Goal: Transaction & Acquisition: Purchase product/service

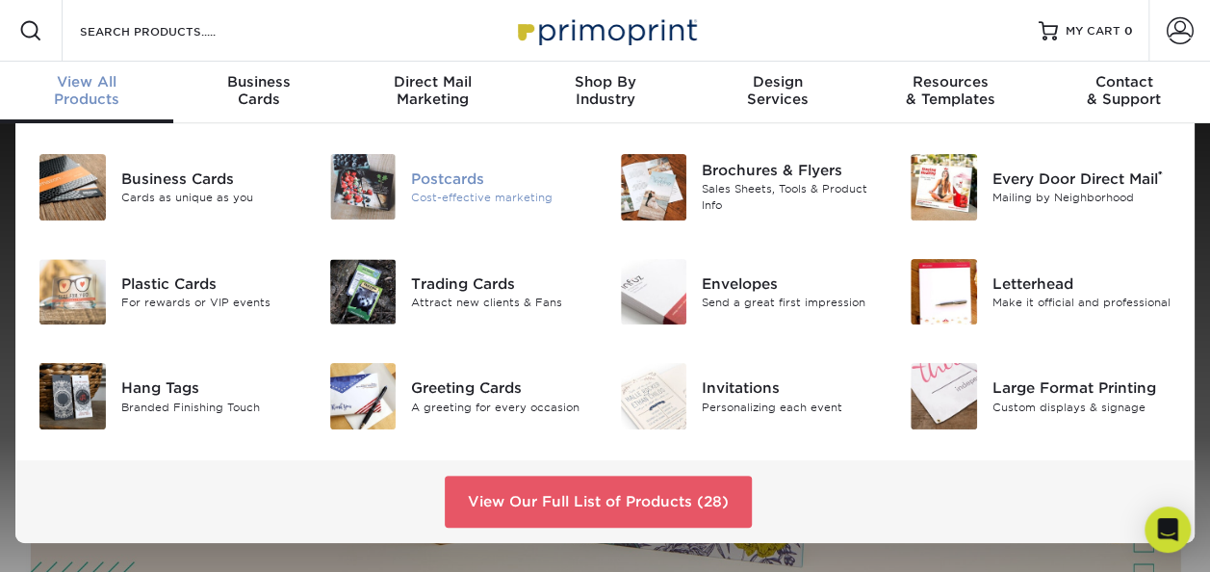
click at [395, 203] on img at bounding box center [363, 186] width 66 height 65
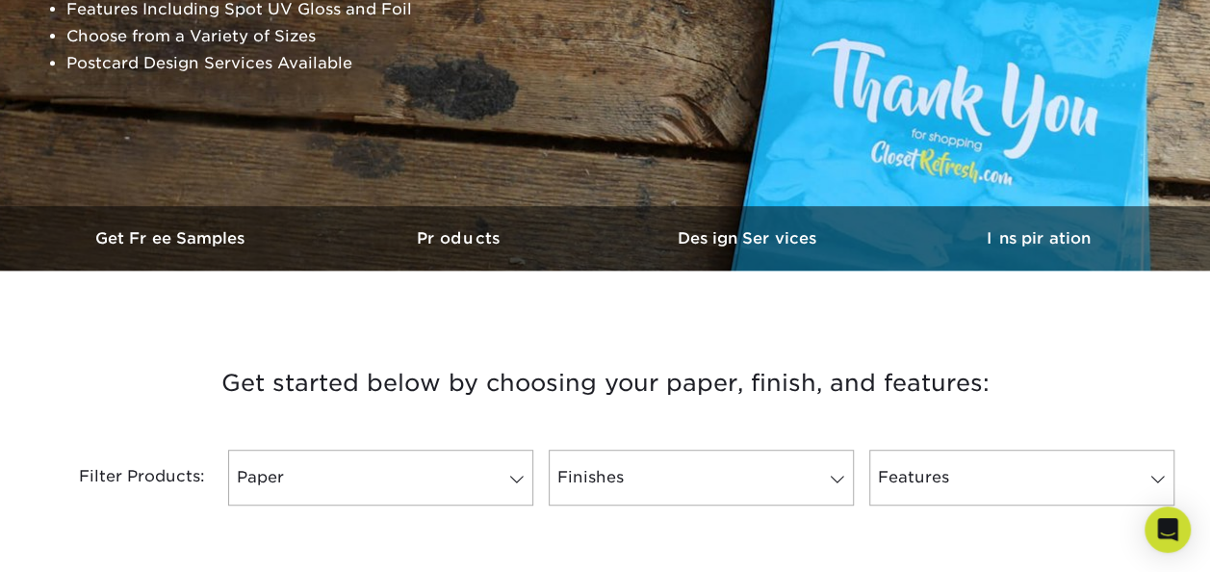
scroll to position [577, 0]
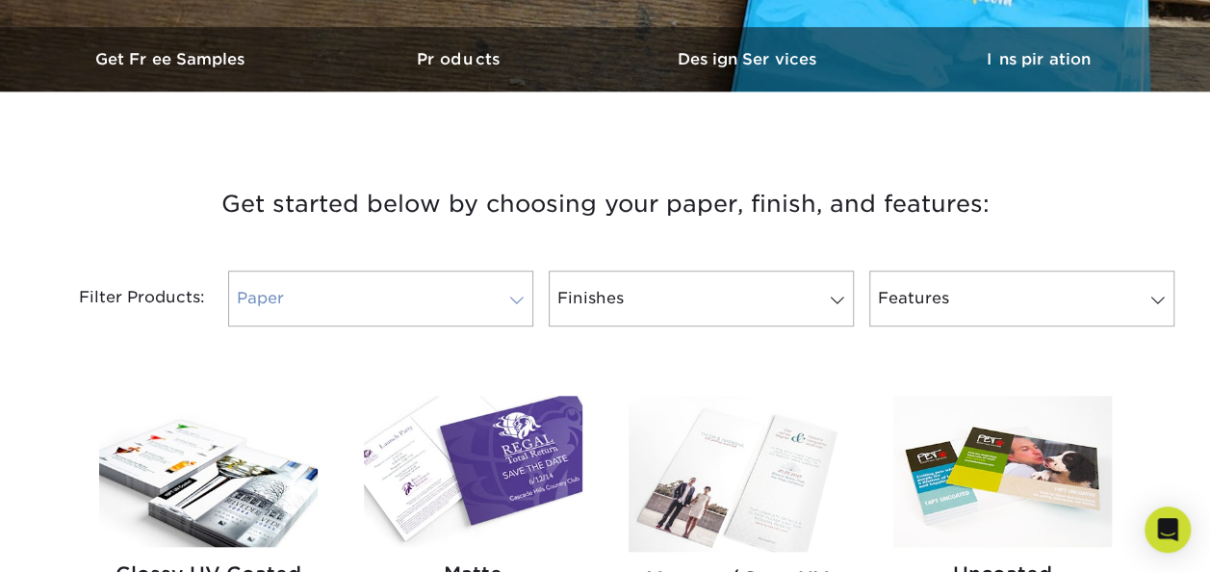
click at [433, 291] on link "Paper" at bounding box center [380, 298] width 305 height 56
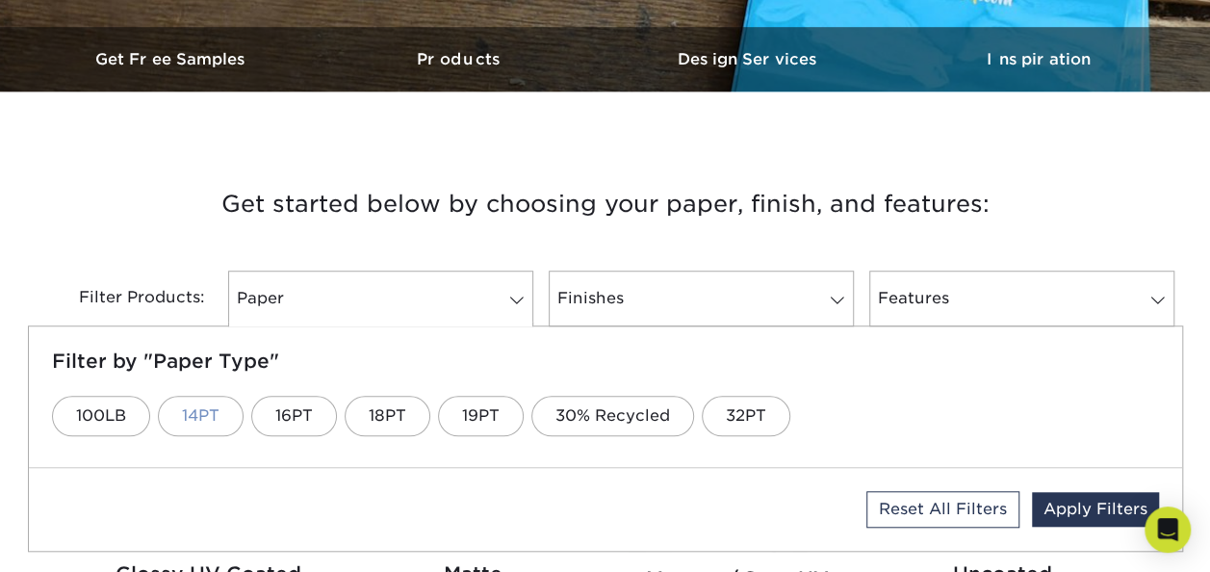
click at [179, 413] on link "14PT" at bounding box center [201, 416] width 86 height 40
click at [196, 410] on link "14PT" at bounding box center [201, 416] width 86 height 40
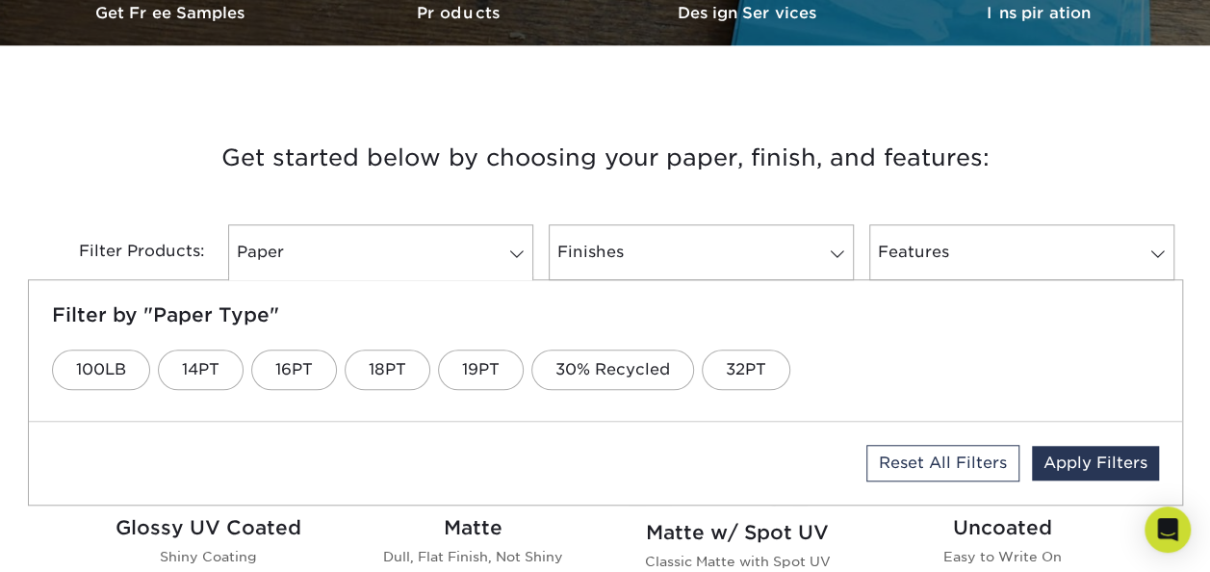
scroll to position [594, 0]
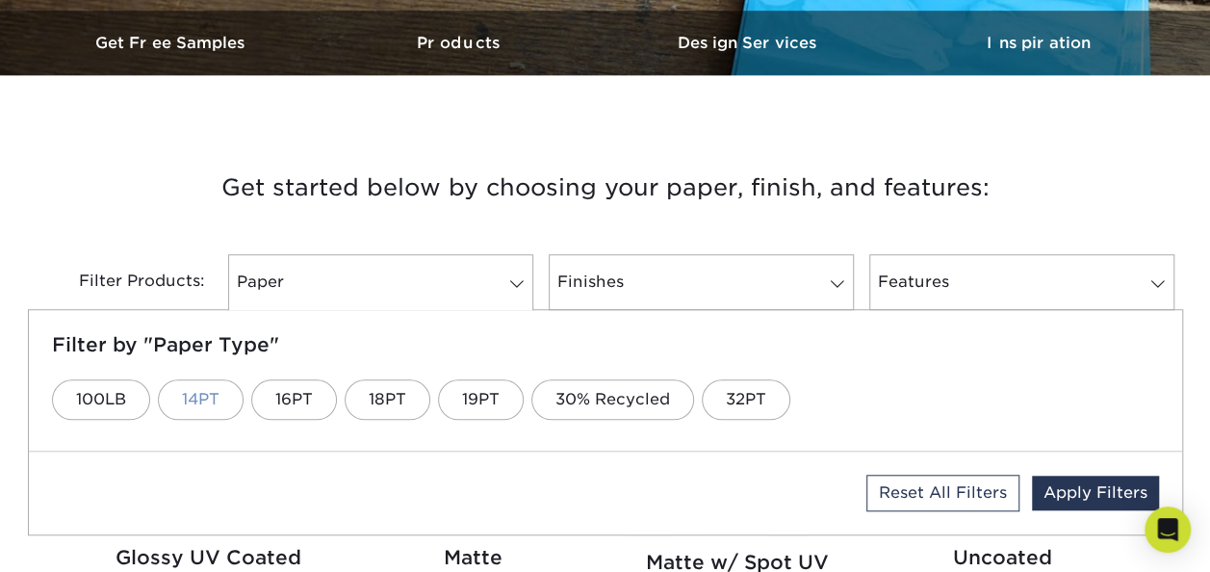
click at [223, 398] on link "14PT" at bounding box center [201, 399] width 86 height 40
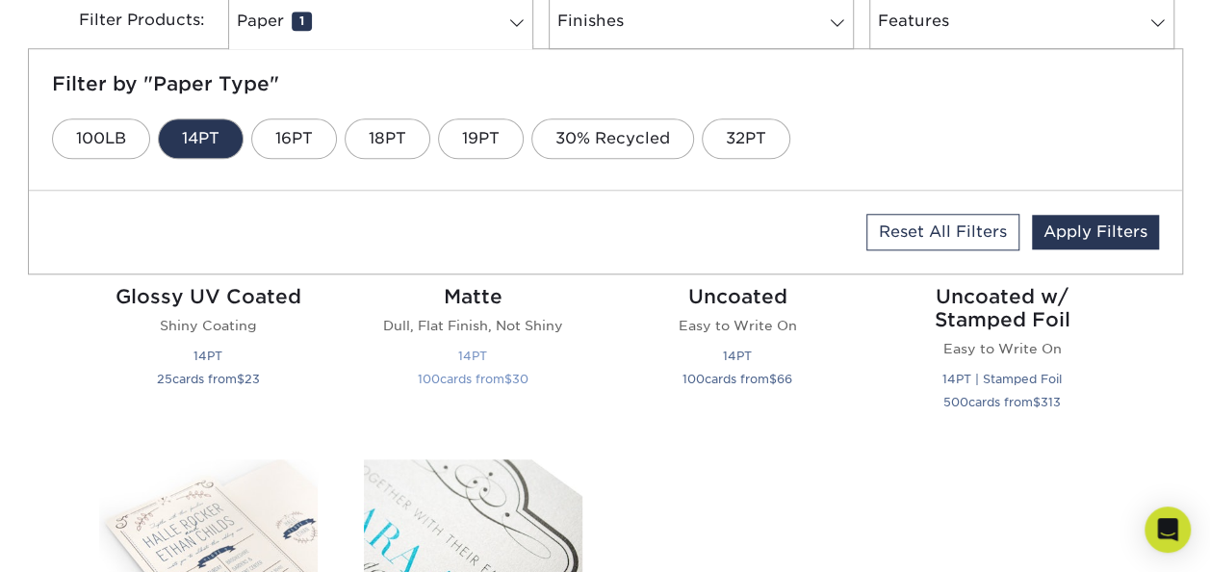
scroll to position [899, 0]
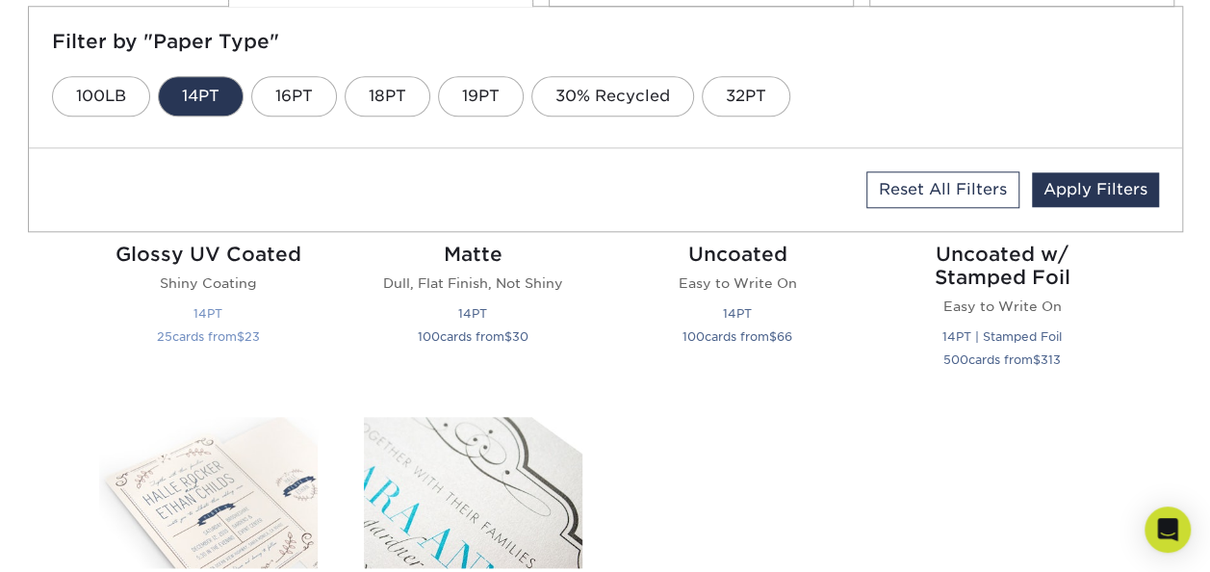
click at [266, 268] on div "Glossy UV Coated Shiny Coating 14PT 25 cards from $ 23" at bounding box center [208, 298] width 218 height 142
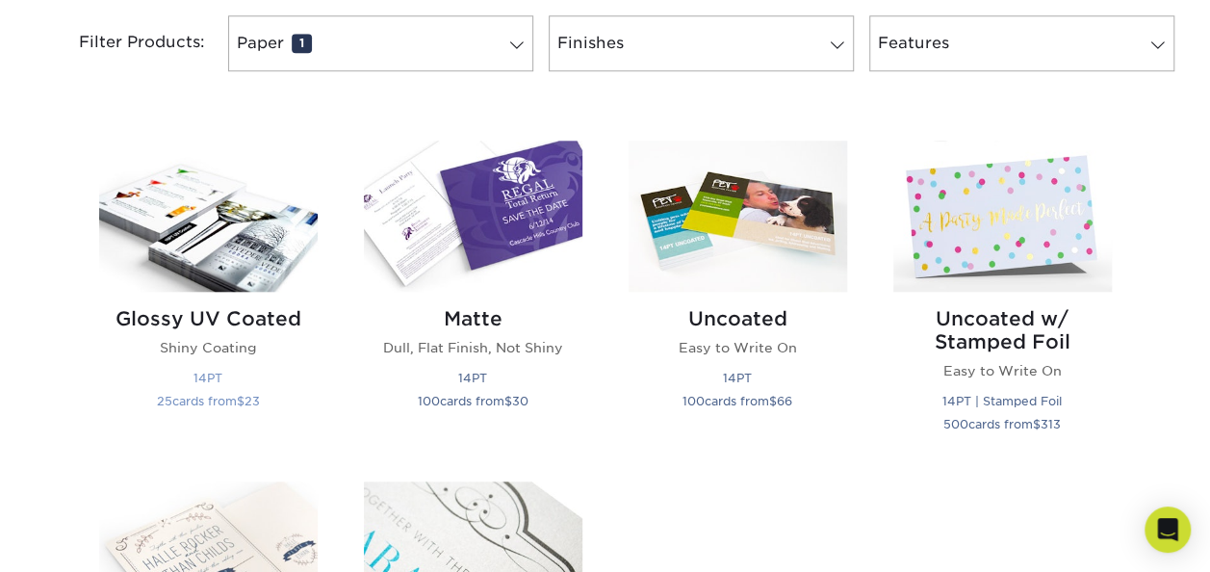
scroll to position [803, 0]
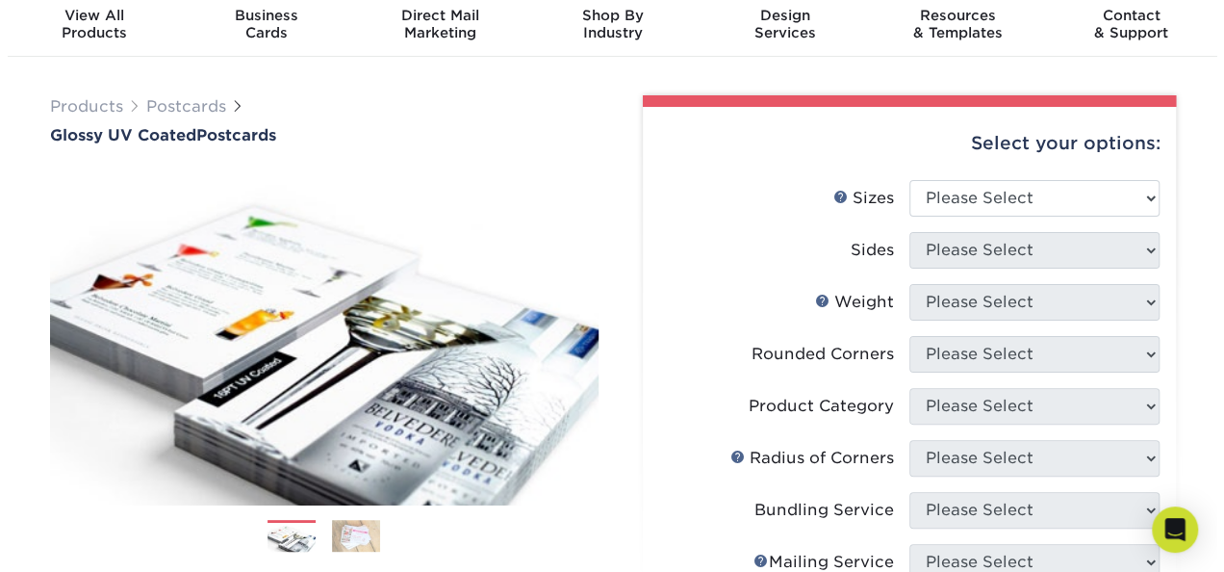
scroll to position [96, 0]
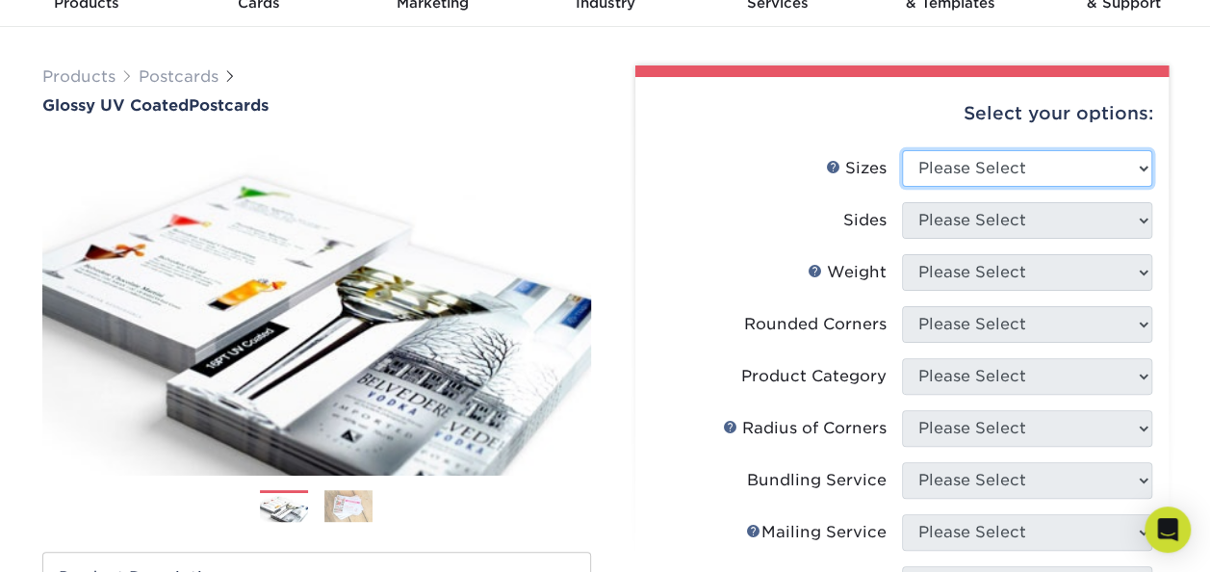
click at [1032, 150] on select "Please Select 1.5" x 7" 2" x 4" 2" x 6" 2" x 7" 2" x 8" 2.12" x 5.5" 2.12" x 5.…" at bounding box center [1027, 168] width 250 height 37
select select "5.00x7.00"
click at [902, 150] on select "Please Select 1.5" x 7" 2" x 4" 2" x 6" 2" x 7" 2" x 8" 2.12" x 5.5" 2.12" x 5.…" at bounding box center [1027, 168] width 250 height 37
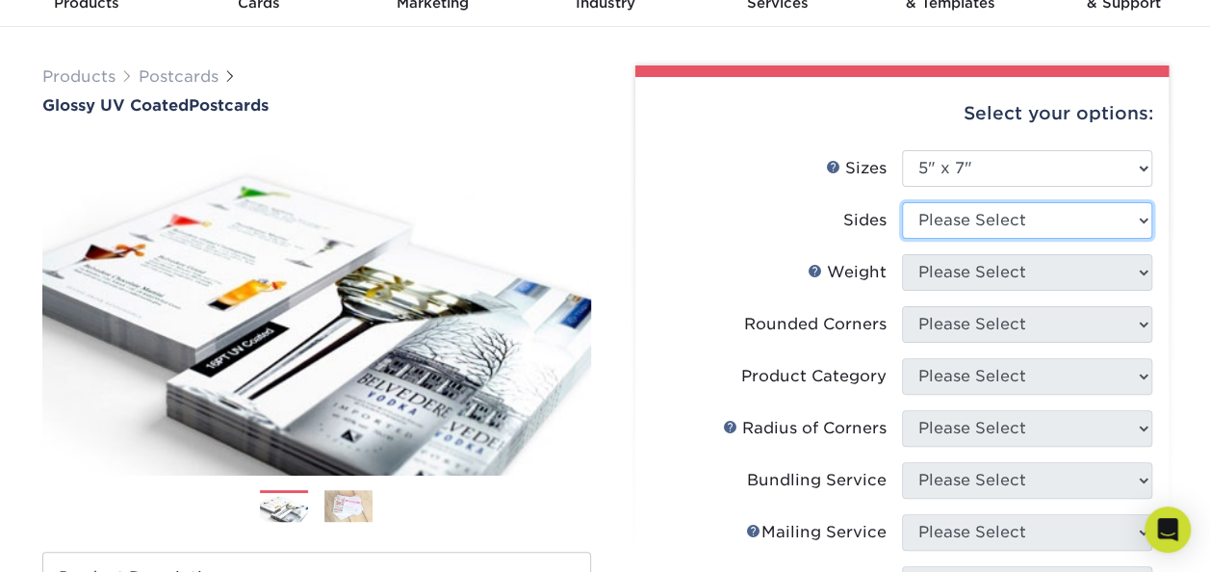
click at [957, 231] on select "Please Select Print Both Sides Print Front Only" at bounding box center [1027, 220] width 250 height 37
select select "32d3c223-f82c-492b-b915-ba065a00862f"
click at [902, 202] on select "Please Select Print Both Sides Print Front Only" at bounding box center [1027, 220] width 250 height 37
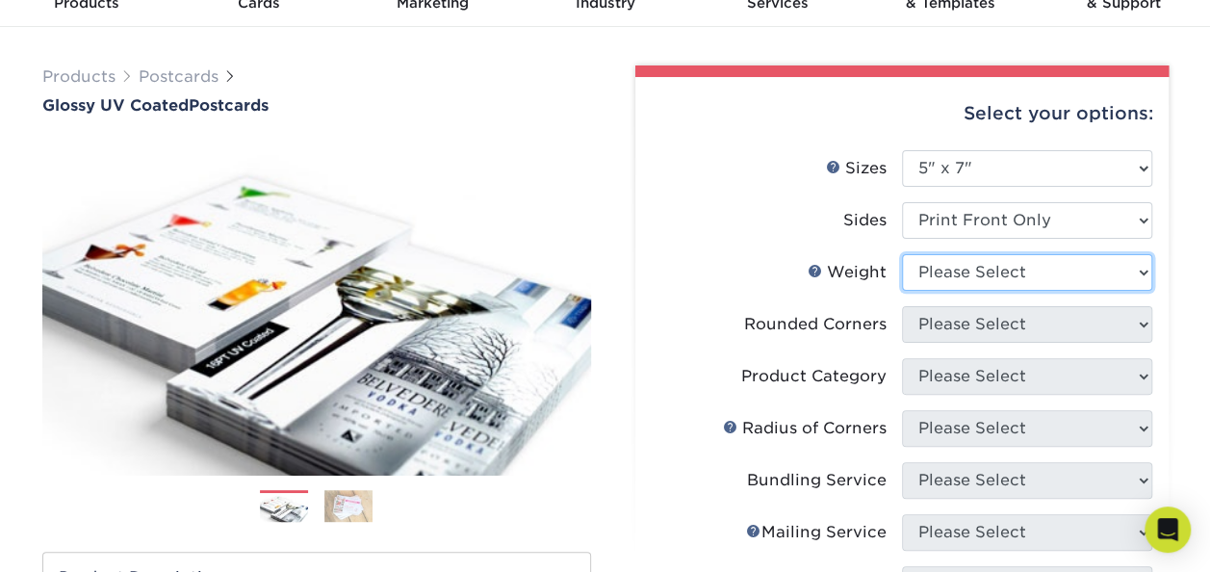
click at [983, 285] on select "Please Select 16PT 14PT 18PT C1S" at bounding box center [1027, 272] width 250 height 37
click at [902, 254] on select "Please Select 16PT 14PT 18PT C1S" at bounding box center [1027, 272] width 250 height 37
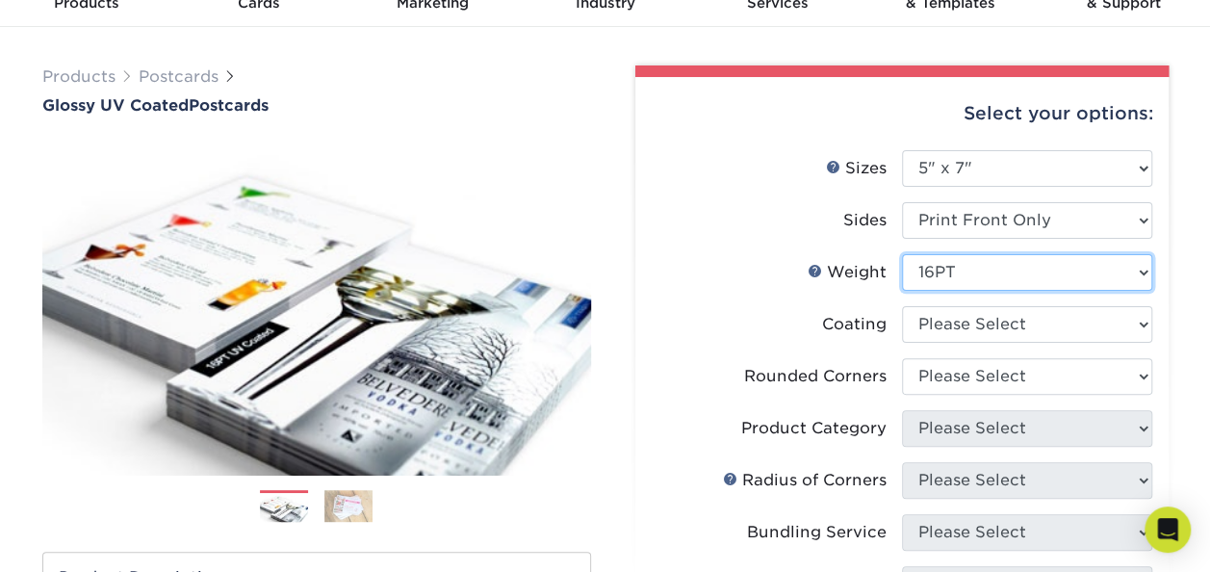
click at [941, 267] on select "Please Select 16PT 14PT 18PT C1S" at bounding box center [1027, 272] width 250 height 37
click at [995, 265] on select "Please Select 16PT 14PT 18PT C1S" at bounding box center [1027, 272] width 250 height 37
select select "14PT"
click at [902, 254] on select "Please Select 16PT 14PT 18PT C1S" at bounding box center [1027, 272] width 250 height 37
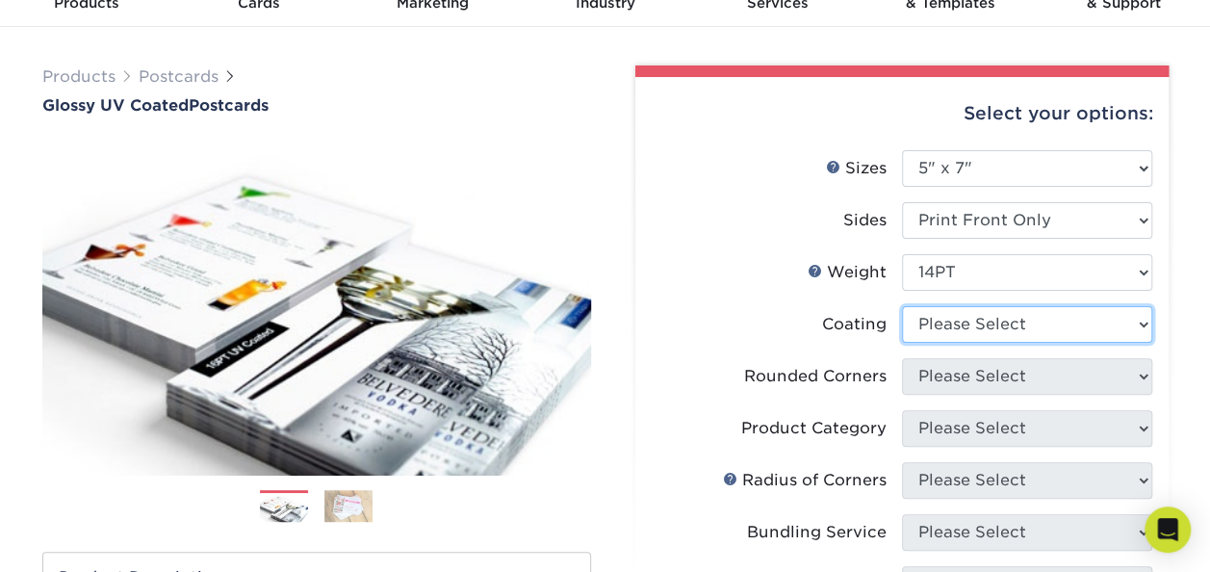
click at [959, 321] on select at bounding box center [1027, 324] width 250 height 37
select select "1e8116af-acfc-44b1-83dc-8181aa338834"
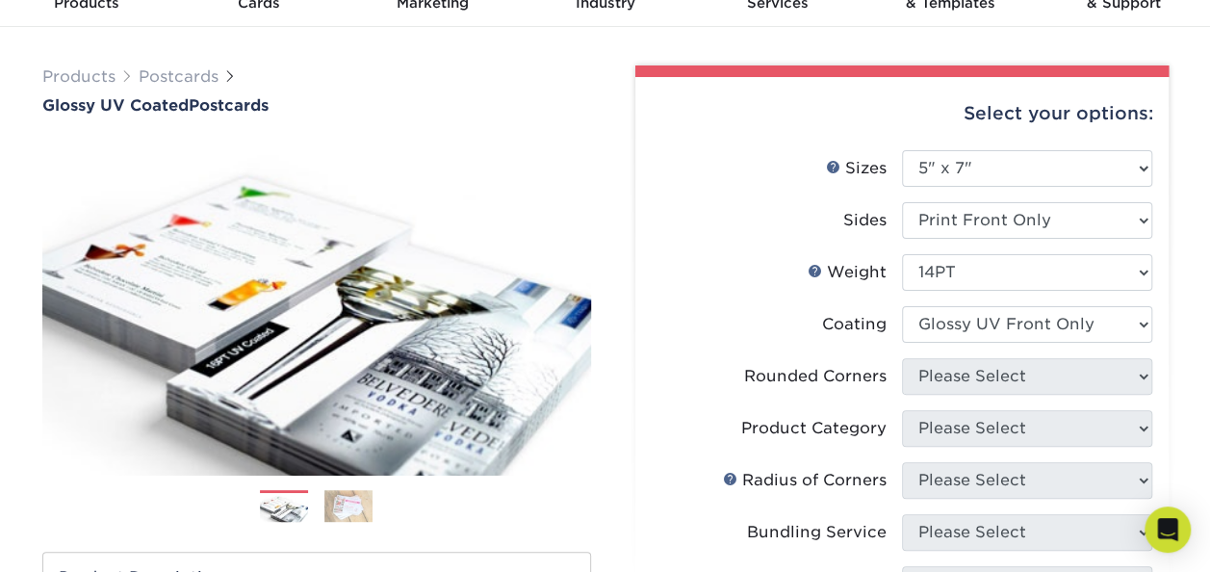
click at [902, 306] on select at bounding box center [1027, 324] width 250 height 37
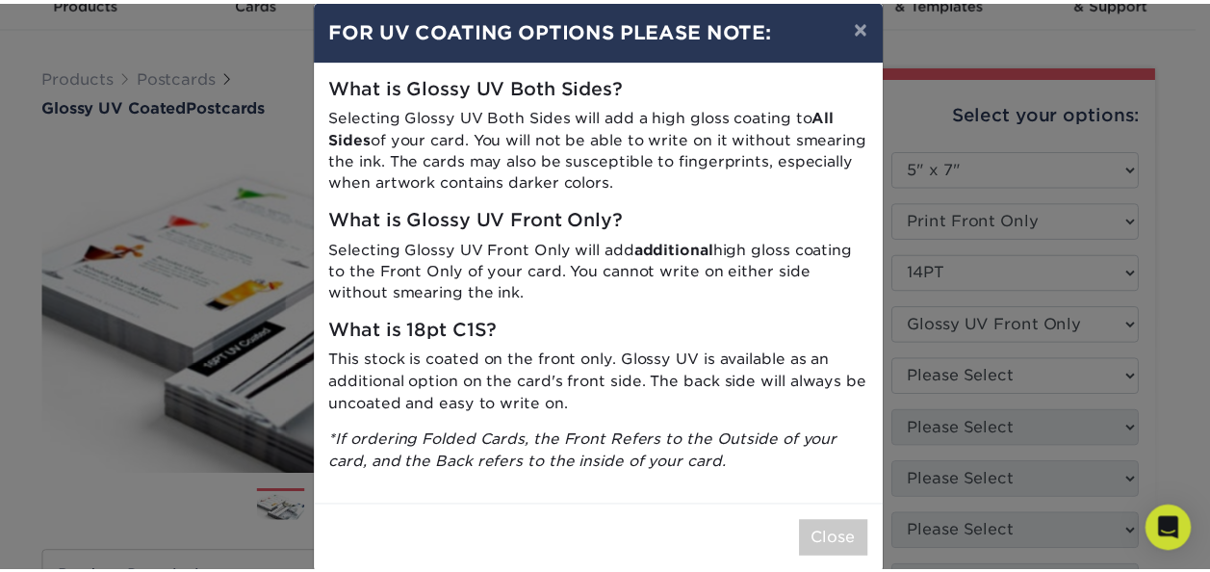
scroll to position [56, 0]
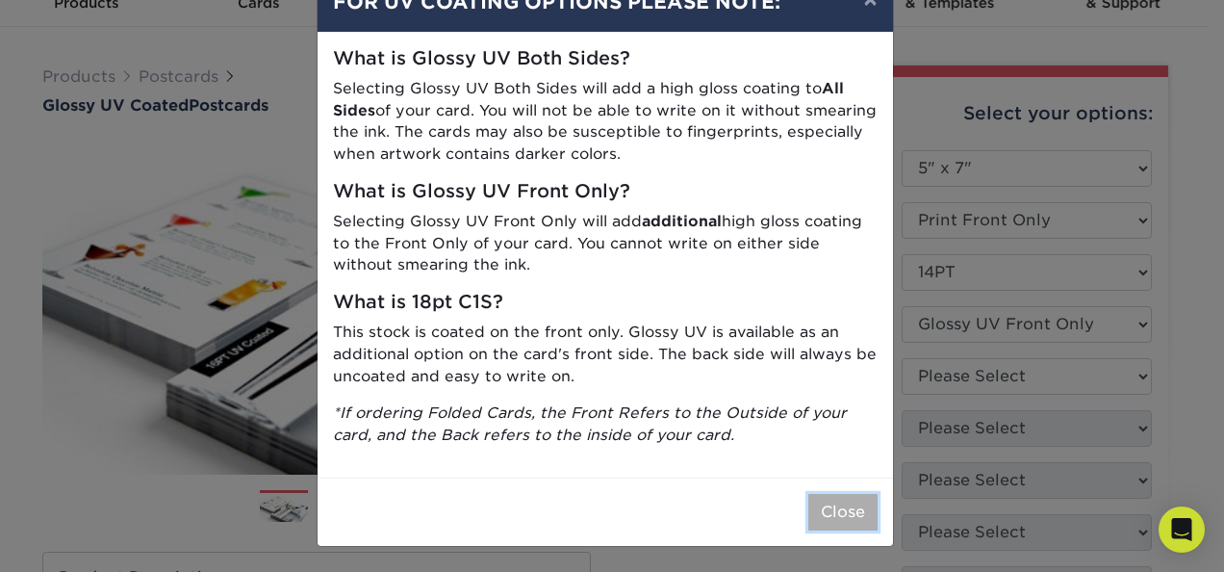
click at [825, 517] on button "Close" at bounding box center [842, 512] width 69 height 37
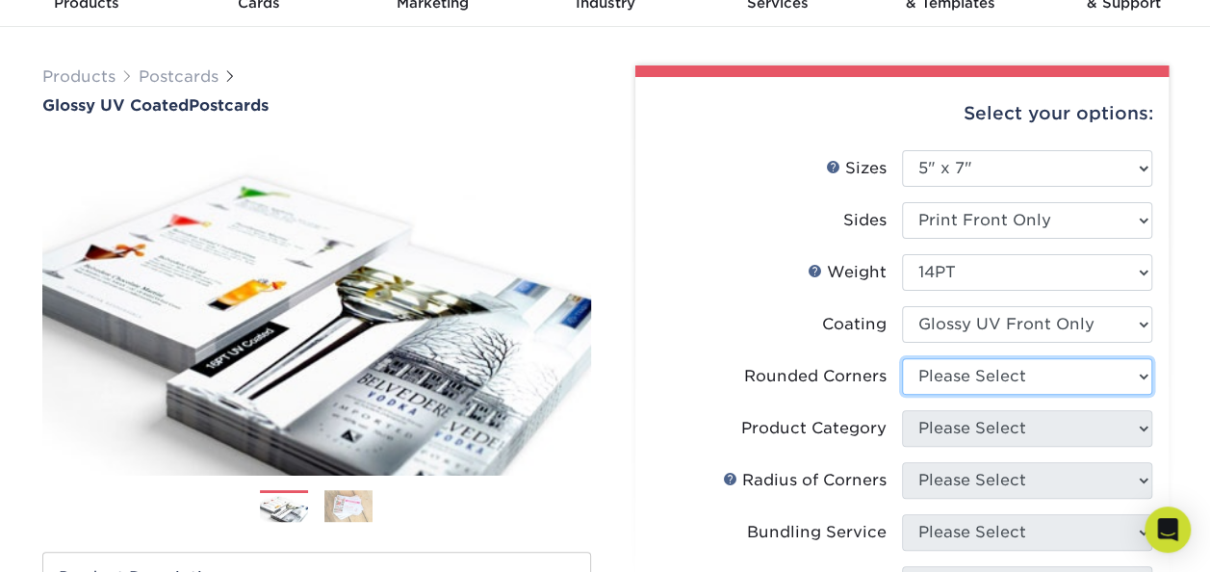
click at [990, 375] on select "Please Select Yes - Round 4 Corners No" at bounding box center [1027, 376] width 250 height 37
select select "0"
click at [902, 358] on select "Please Select Yes - Round 4 Corners No" at bounding box center [1027, 376] width 250 height 37
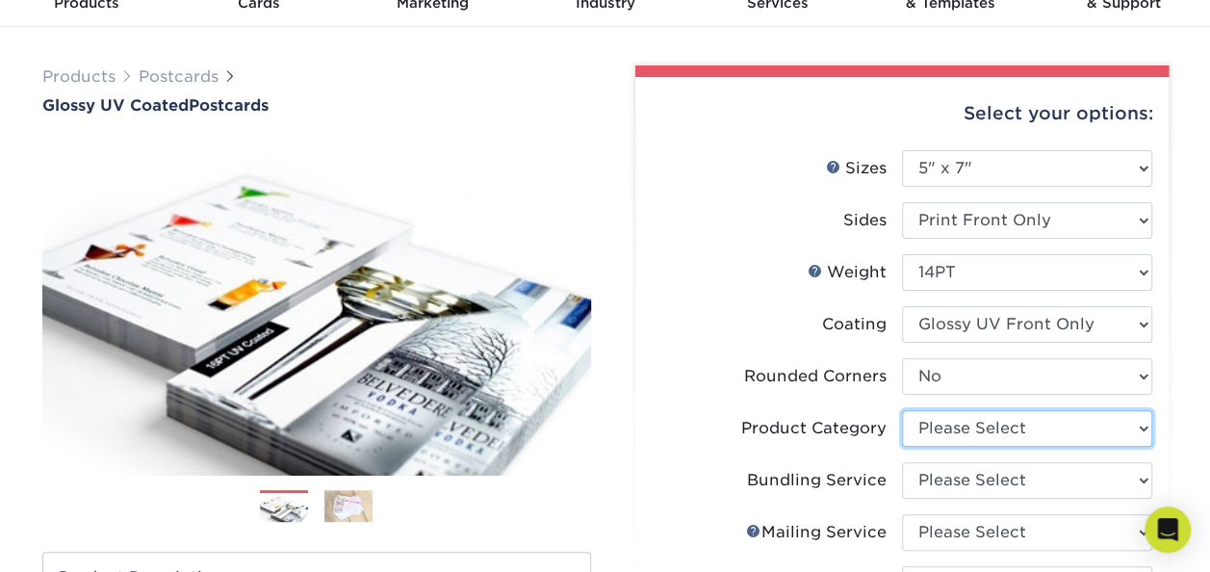
click at [962, 431] on select "Please Select Postcards" at bounding box center [1027, 428] width 250 height 37
select select "9b7272e0-d6c8-4c3c-8e97-d3a1bcdab858"
click at [902, 410] on select "Please Select Postcards" at bounding box center [1027, 428] width 250 height 37
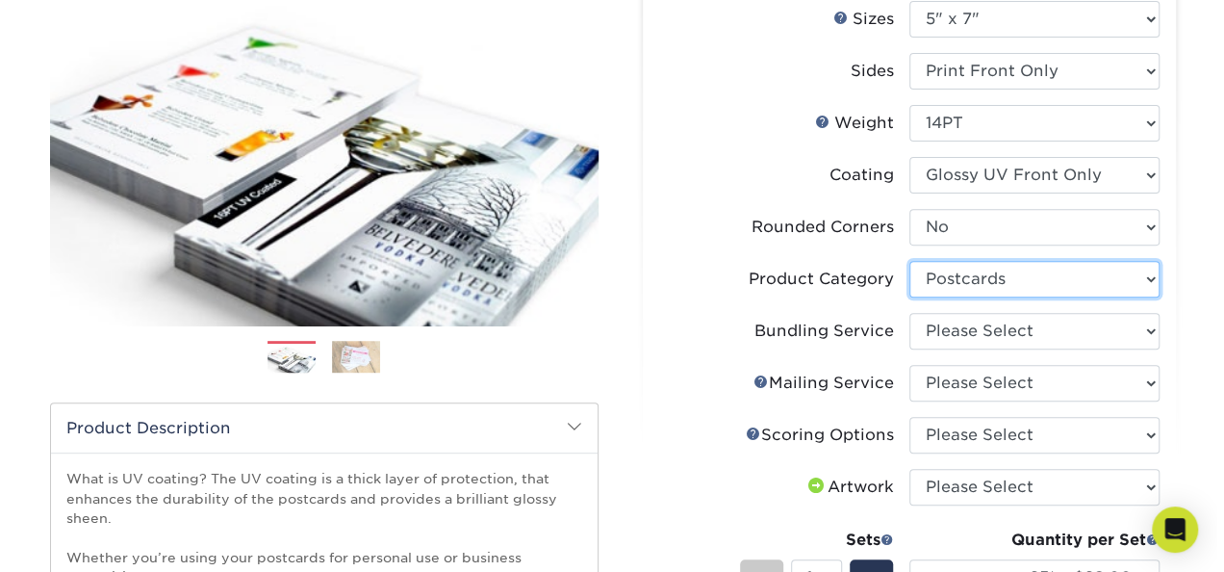
scroll to position [385, 0]
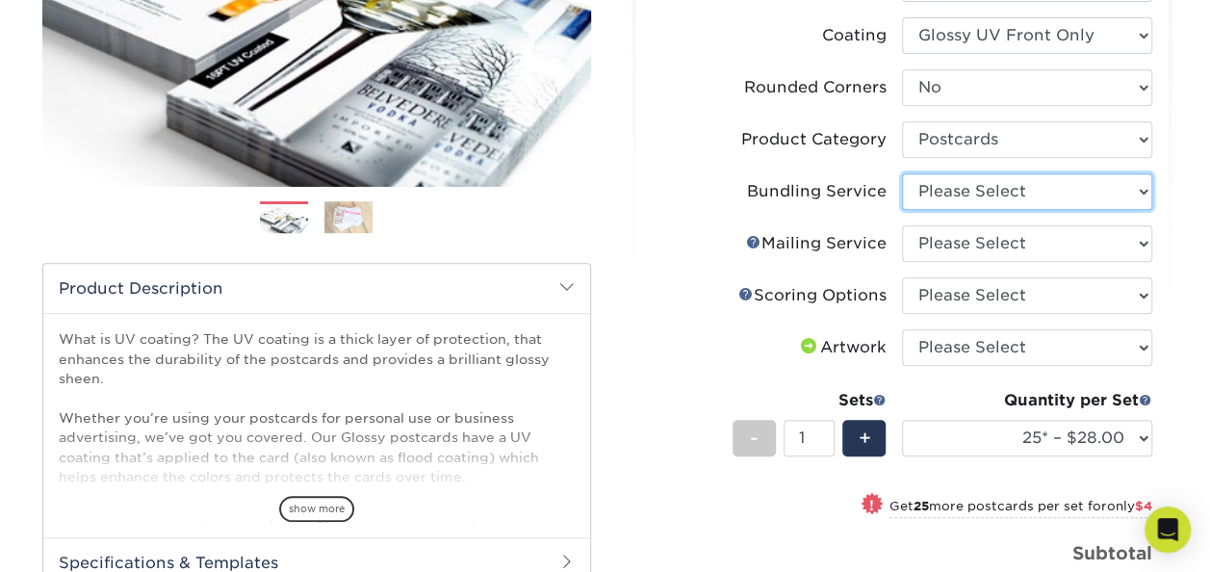
click at [991, 184] on select "Please Select No Bundling Services Yes, Bundles of 50 (+2 Days) Yes, Bundles of…" at bounding box center [1027, 191] width 250 height 37
select select "58689abb-25c0-461c-a4c3-a80b627d6649"
click at [902, 173] on select "Please Select No Bundling Services Yes, Bundles of 50 (+2 Days) Yes, Bundles of…" at bounding box center [1027, 191] width 250 height 37
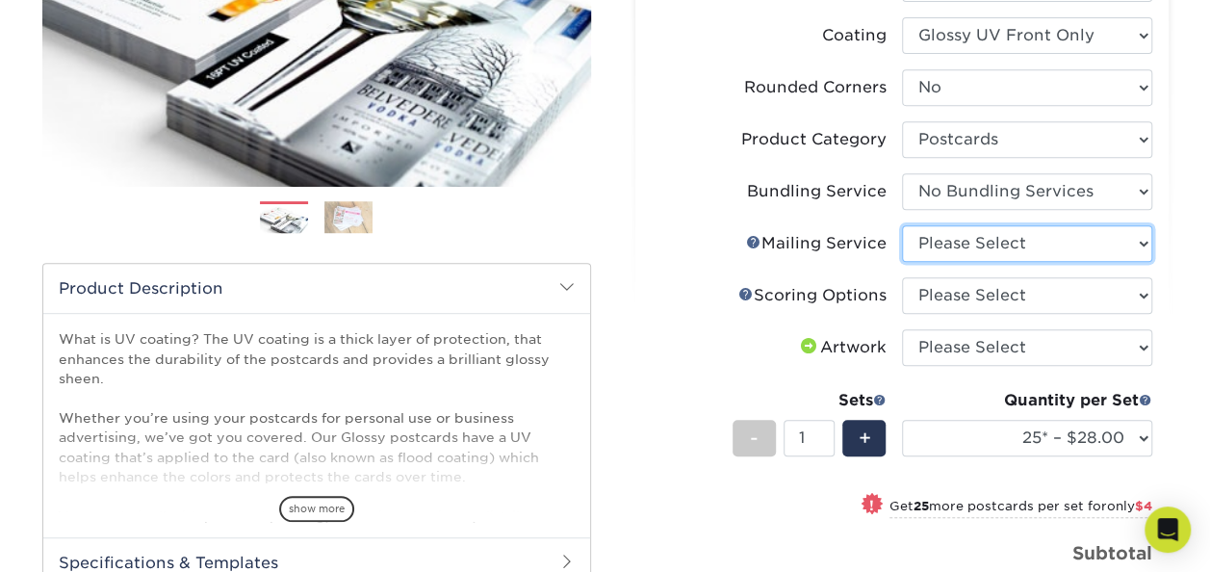
click at [973, 243] on select "Please Select No Direct Mailing Service No, I will mail/stamp/imprint Direct Ma…" at bounding box center [1027, 243] width 250 height 37
click at [747, 240] on link "Mailing Service Help" at bounding box center [753, 241] width 15 height 15
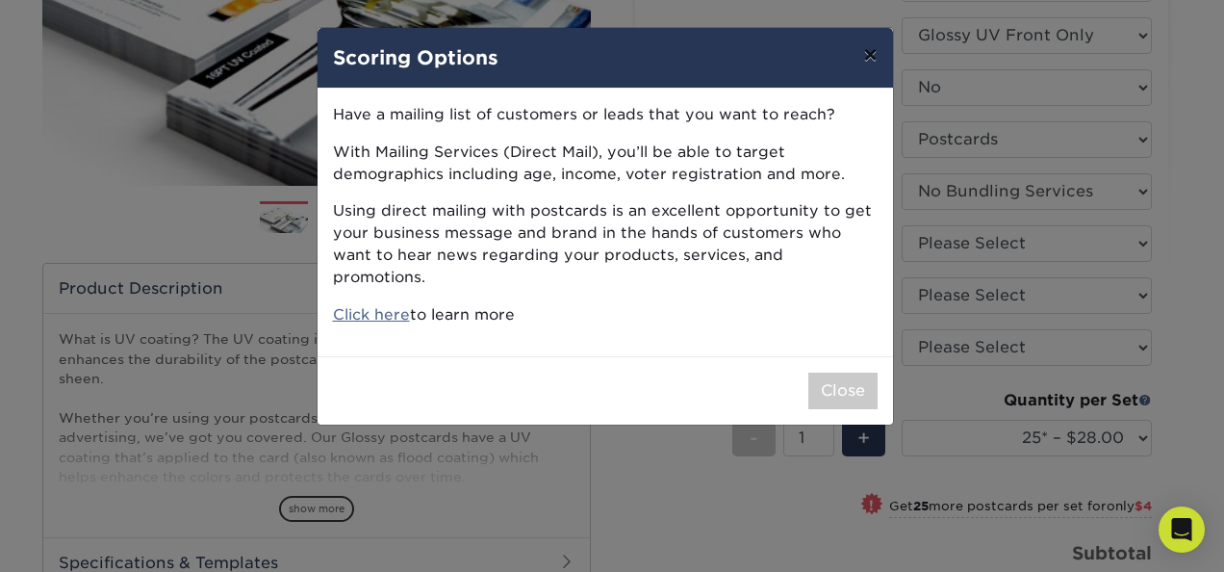
click at [873, 53] on button "×" at bounding box center [870, 55] width 44 height 54
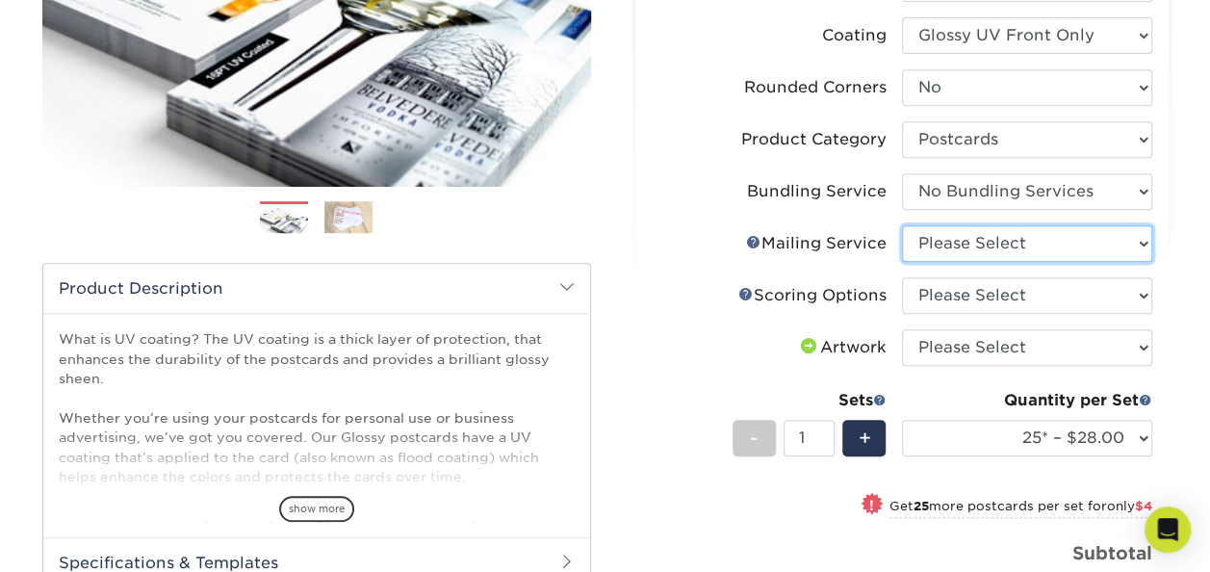
click at [1031, 251] on select "Please Select No Direct Mailing Service No, I will mail/stamp/imprint Direct Ma…" at bounding box center [1027, 243] width 250 height 37
select select "3e5e9bdd-d78a-4c28-a41d-fe1407925ca6"
click at [902, 225] on select "Please Select No Direct Mailing Service No, I will mail/stamp/imprint Direct Ma…" at bounding box center [1027, 243] width 250 height 37
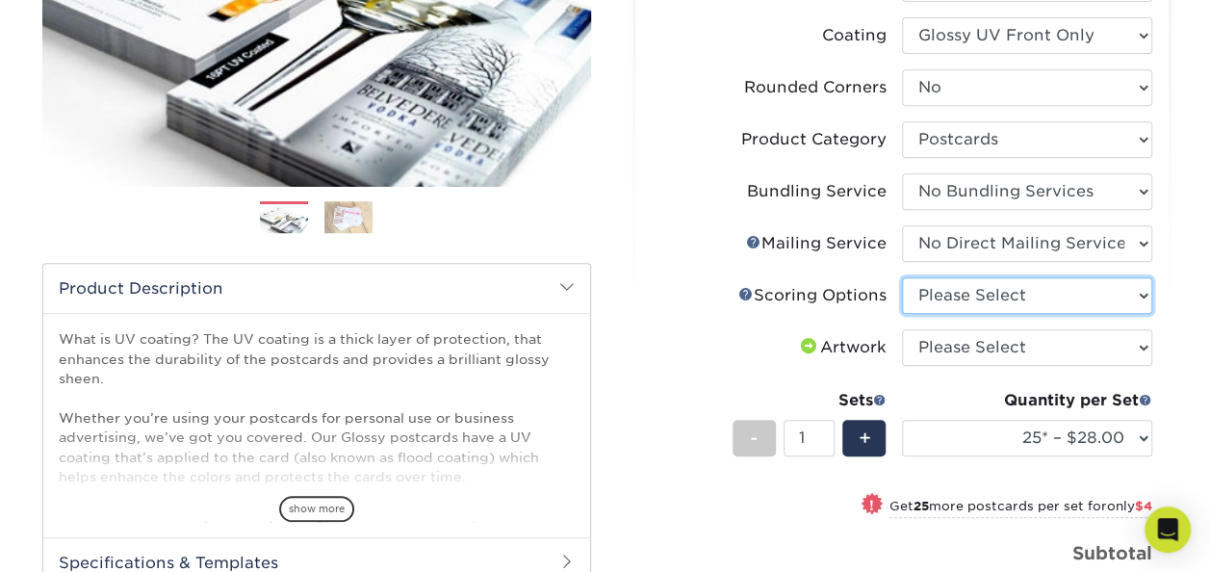
click at [988, 306] on select "Please Select No Scoring One Score Score in Half Two Scores" at bounding box center [1027, 295] width 250 height 37
click at [743, 295] on link "Scoring Help" at bounding box center [745, 293] width 15 height 15
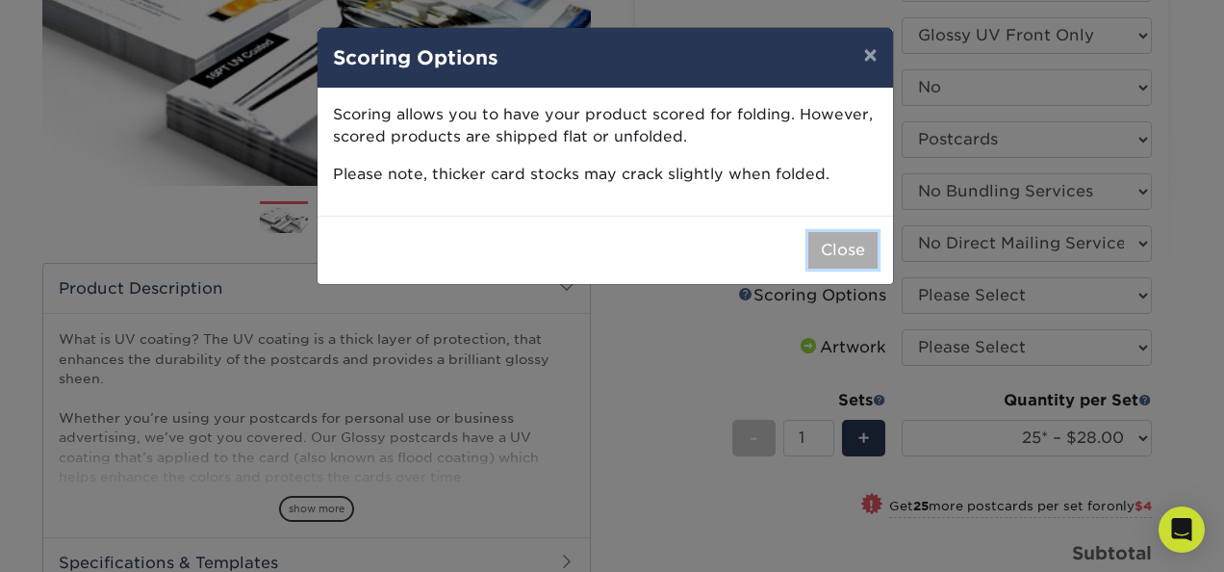
click at [847, 264] on button "Close" at bounding box center [842, 250] width 69 height 37
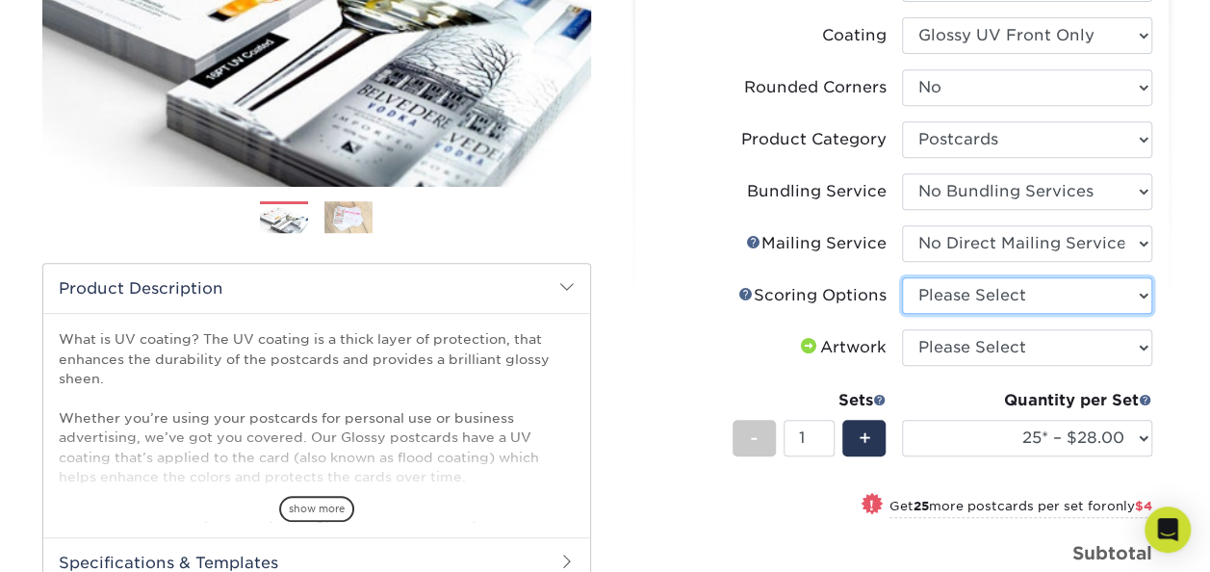
click at [1005, 302] on select "Please Select No Scoring One Score Score in Half Two Scores" at bounding box center [1027, 295] width 250 height 37
select select "16ebe401-5398-422d-8cb0-f3adbb82deb5"
click at [902, 277] on select "Please Select No Scoring One Score Score in Half Two Scores" at bounding box center [1027, 295] width 250 height 37
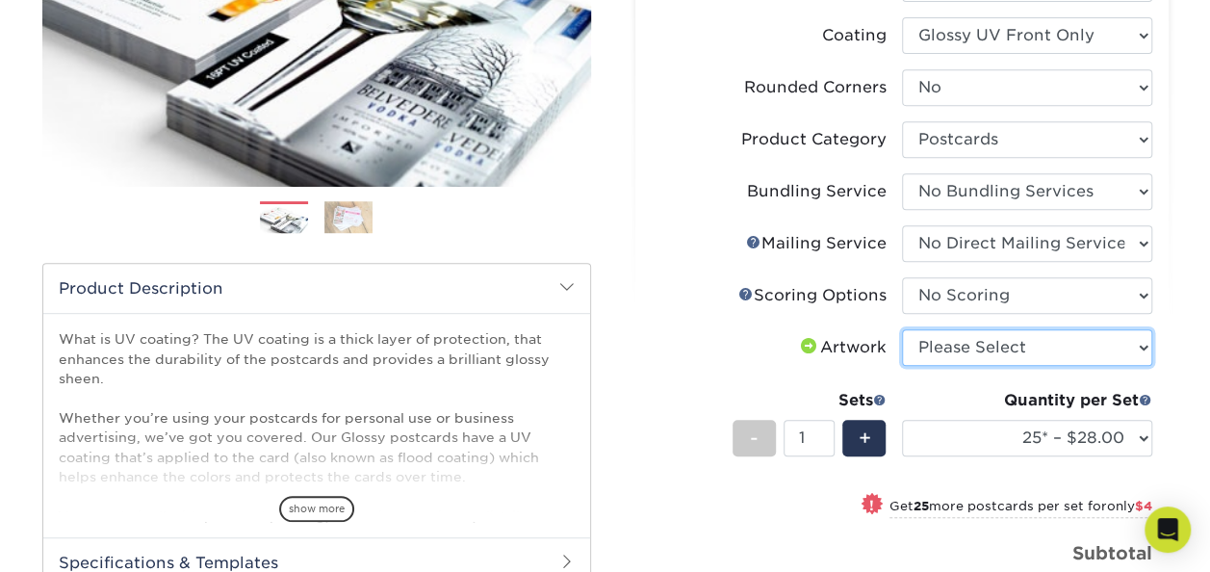
click at [977, 341] on select "Please Select I will upload files I need a design - $150" at bounding box center [1027, 347] width 250 height 37
select select "upload"
click at [902, 329] on select "Please Select I will upload files I need a design - $150" at bounding box center [1027, 347] width 250 height 37
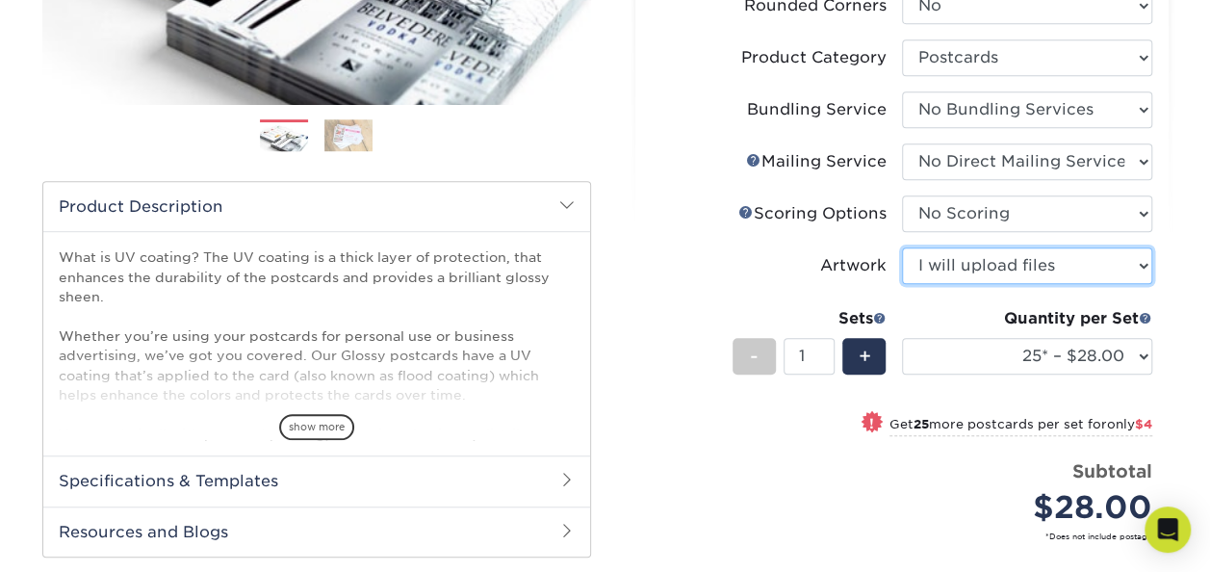
scroll to position [577, 0]
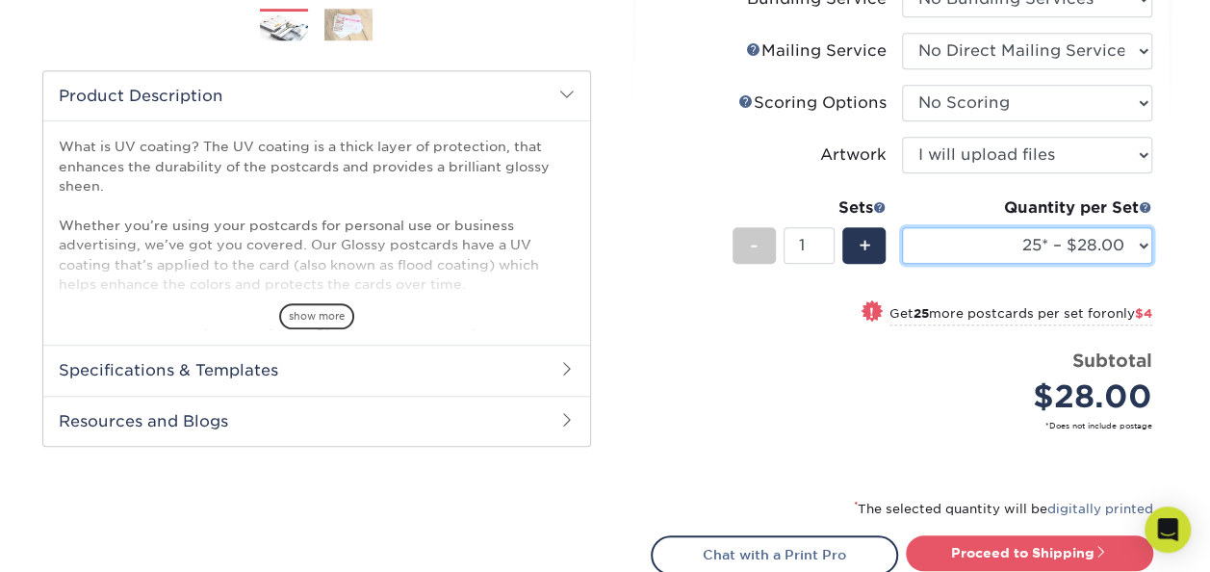
click at [1113, 260] on select "25* – $28.00 50* – $32.00 75* – $39.00 100* – $78.00 250* – $126.00 500 – $162.…" at bounding box center [1027, 245] width 250 height 37
select select "250* – $126.00"
click at [902, 227] on select "25* – $28.00 50* – $32.00 75* – $39.00 100* – $78.00 250* – $126.00 500 – $162.…" at bounding box center [1027, 245] width 250 height 37
click at [1053, 248] on select "25* – $28.00 50* – $32.00 75* – $39.00 100* – $78.00 250* – $126.00 500 – $162.…" at bounding box center [1027, 245] width 250 height 37
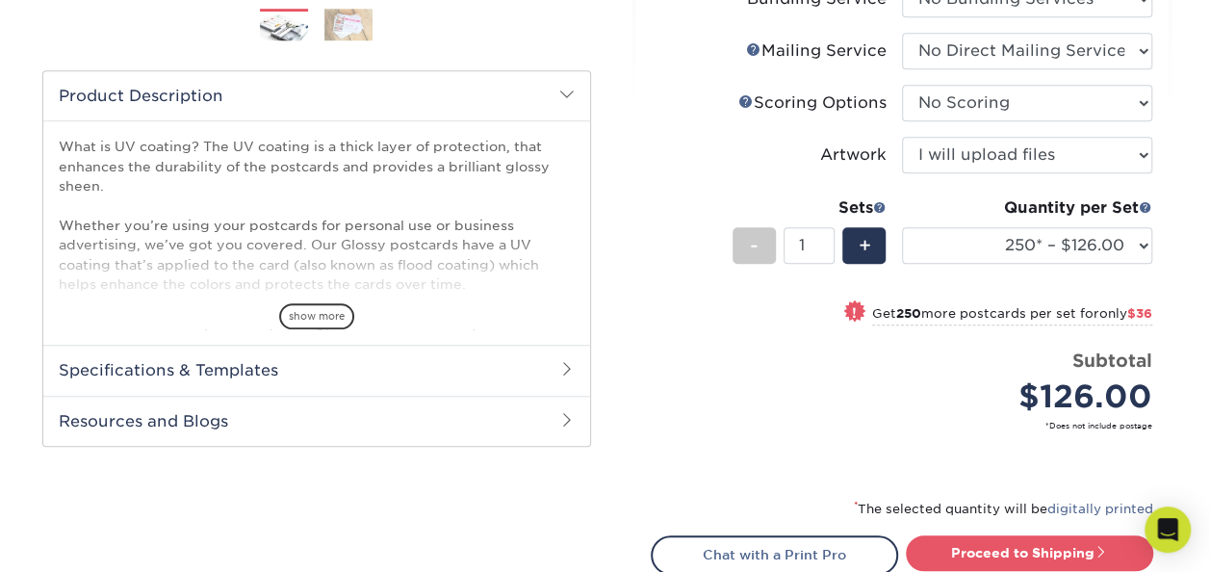
click at [761, 379] on div "Price per set $126.00" at bounding box center [777, 383] width 250 height 73
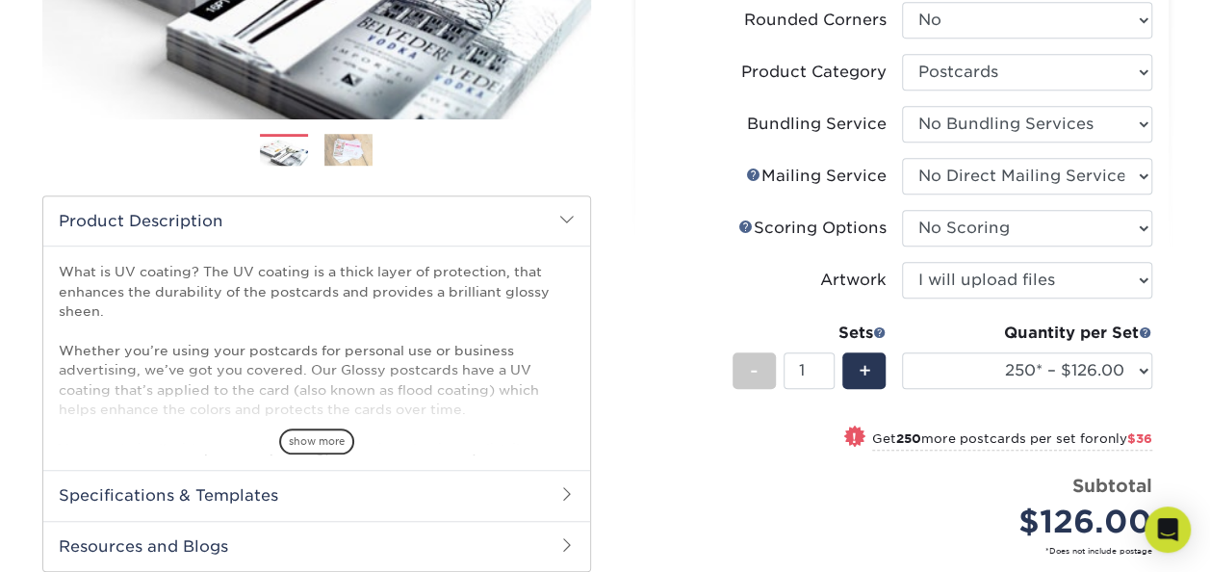
scroll to position [481, 0]
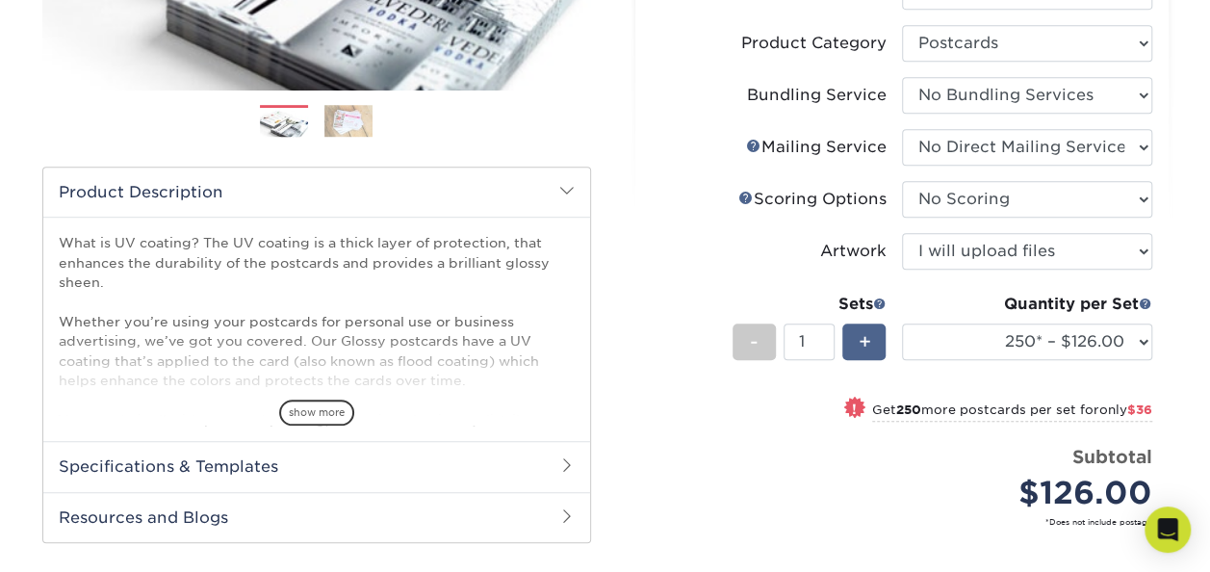
click at [868, 342] on span "+" at bounding box center [864, 341] width 13 height 29
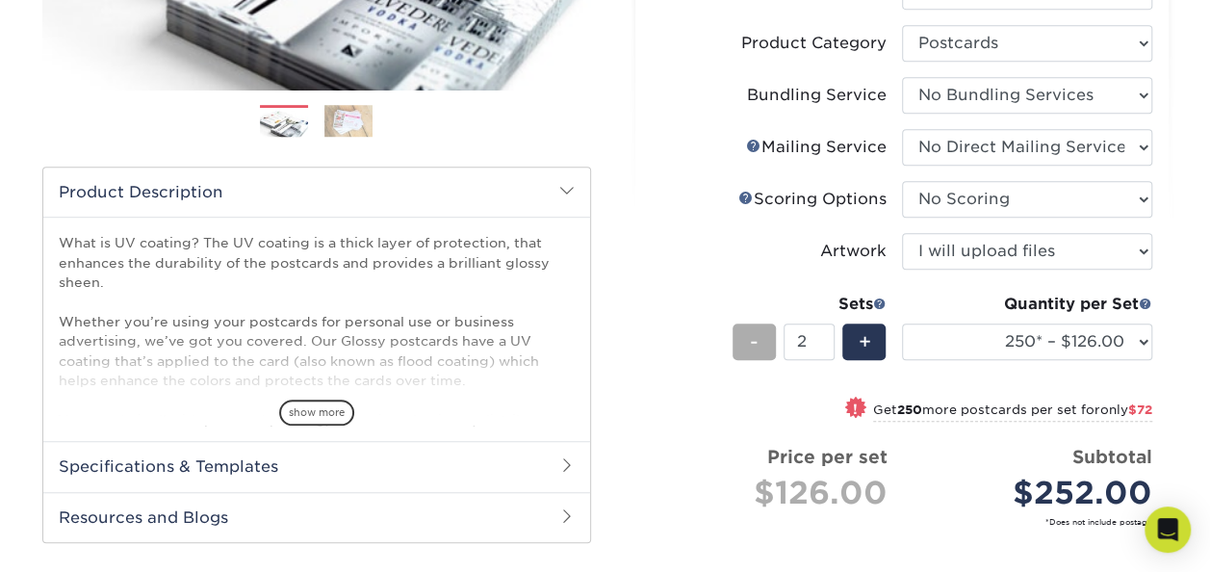
click at [756, 344] on span "-" at bounding box center [754, 341] width 9 height 29
type input "1"
click at [756, 344] on span "-" at bounding box center [754, 341] width 9 height 29
click at [878, 298] on span at bounding box center [879, 302] width 13 height 13
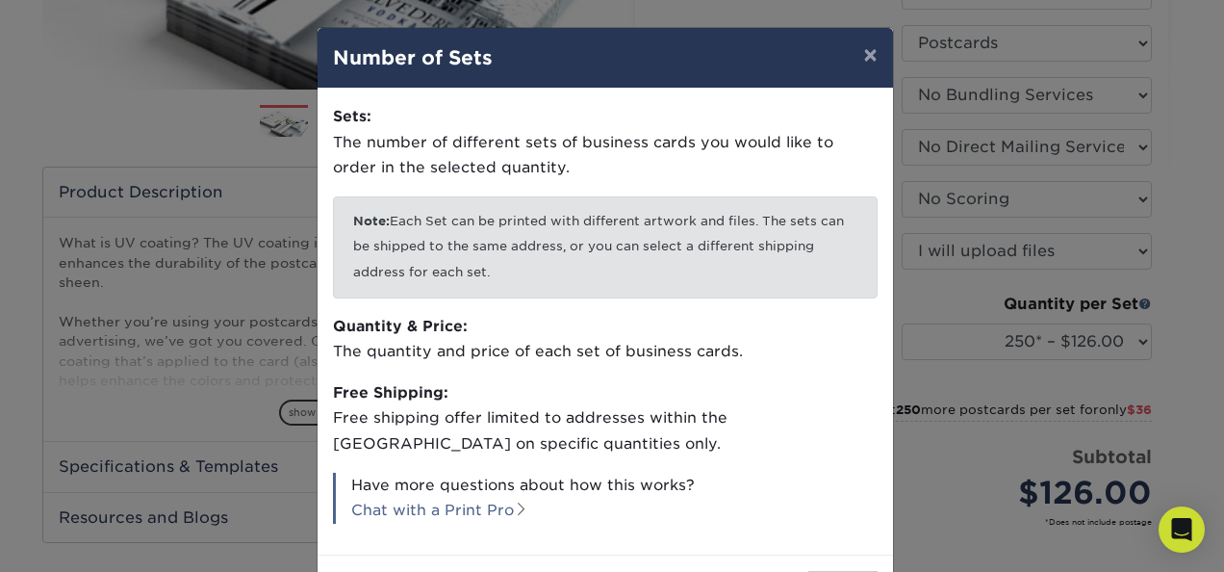
click at [922, 458] on div "× Number of Sets Sets: The number of different sets of business cards you would…" at bounding box center [612, 286] width 1224 height 572
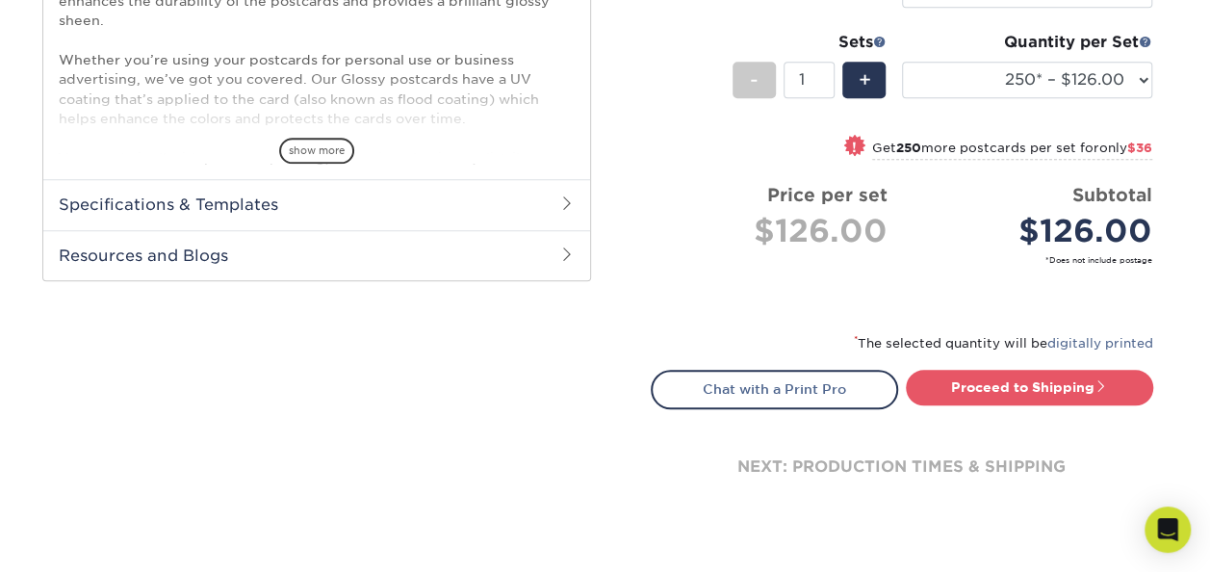
scroll to position [674, 0]
